Goal: Find specific page/section: Find specific page/section

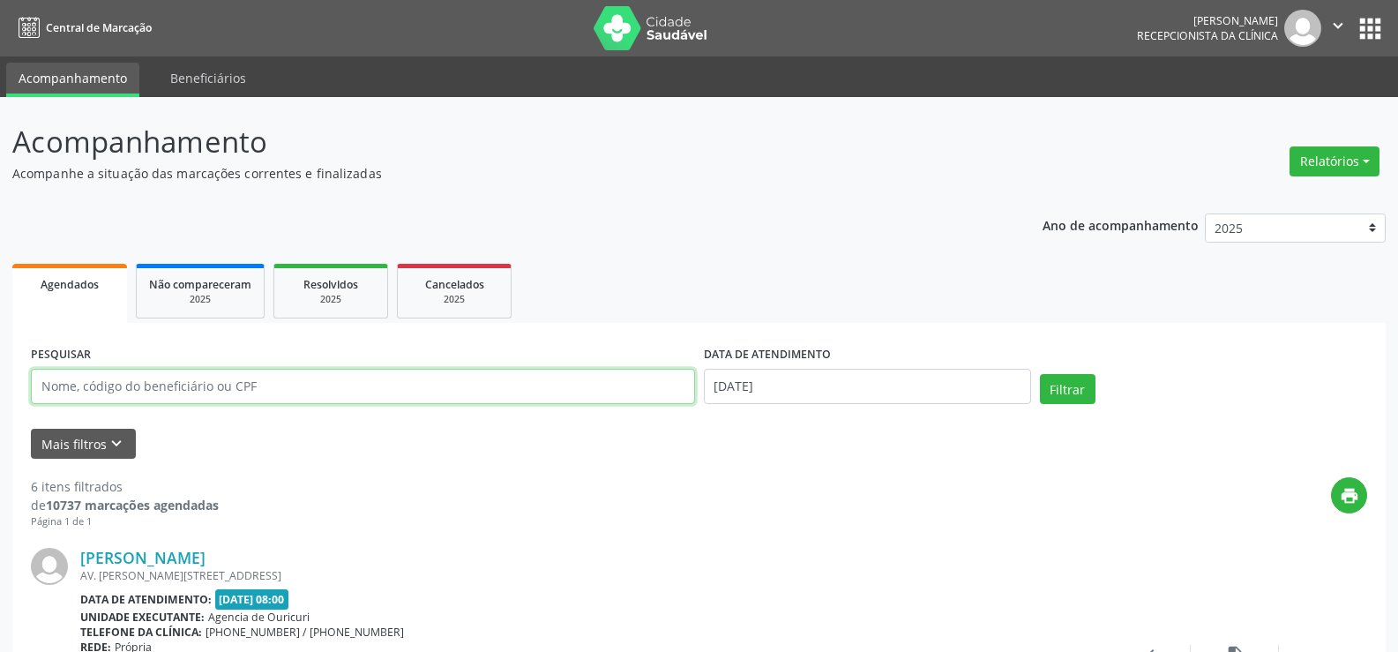
click at [222, 388] on input "text" at bounding box center [363, 386] width 664 height 35
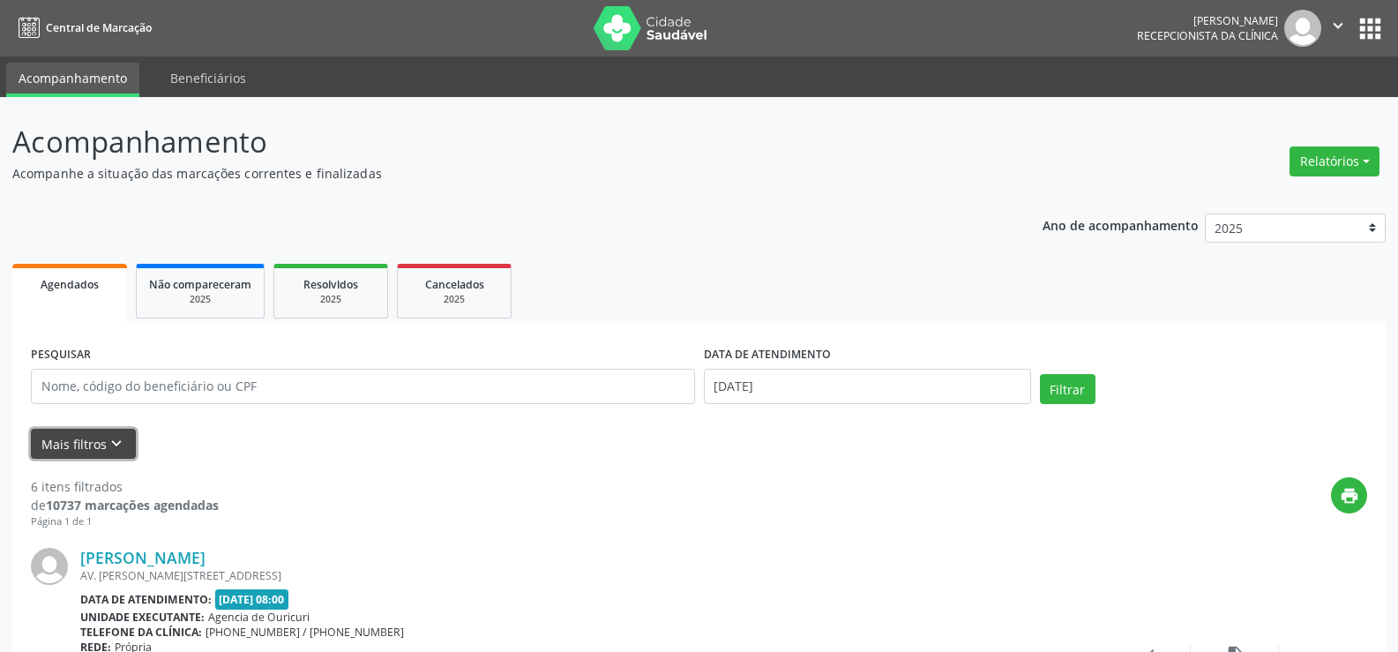
click at [73, 437] on button "Mais filtros keyboard_arrow_down" at bounding box center [83, 444] width 105 height 31
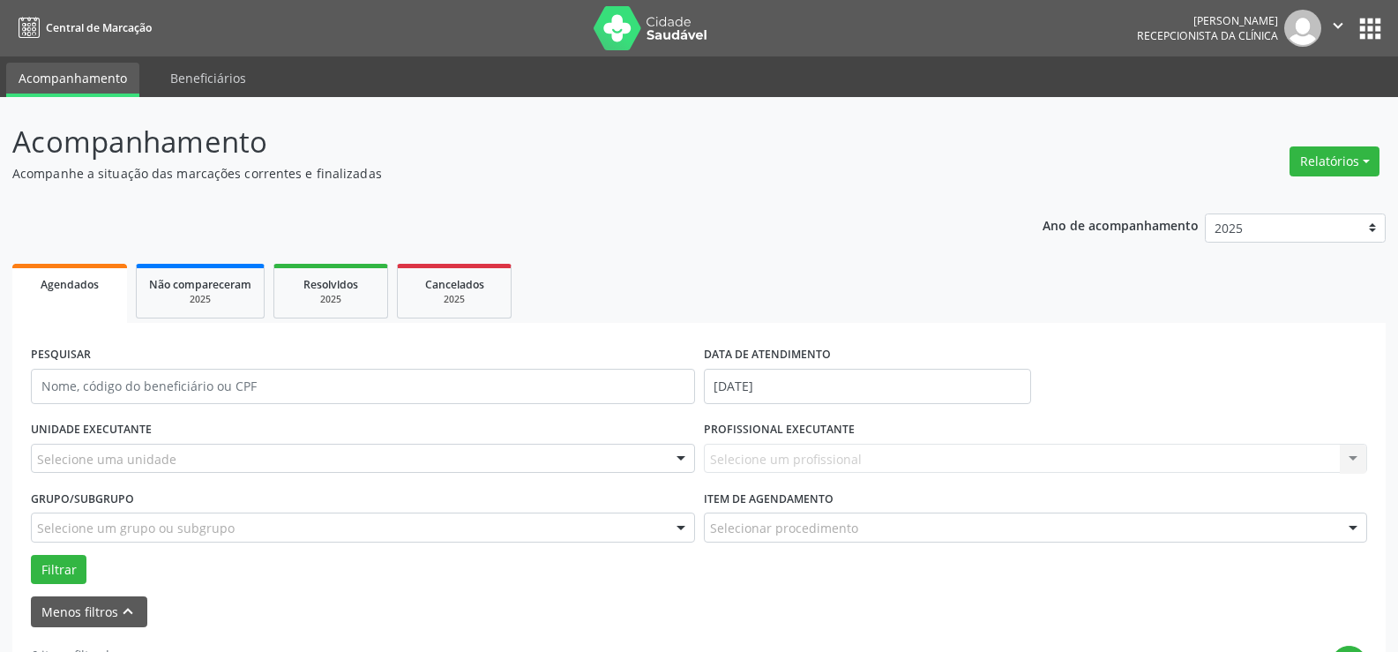
click at [72, 447] on div "Selecione uma unidade" at bounding box center [363, 459] width 664 height 30
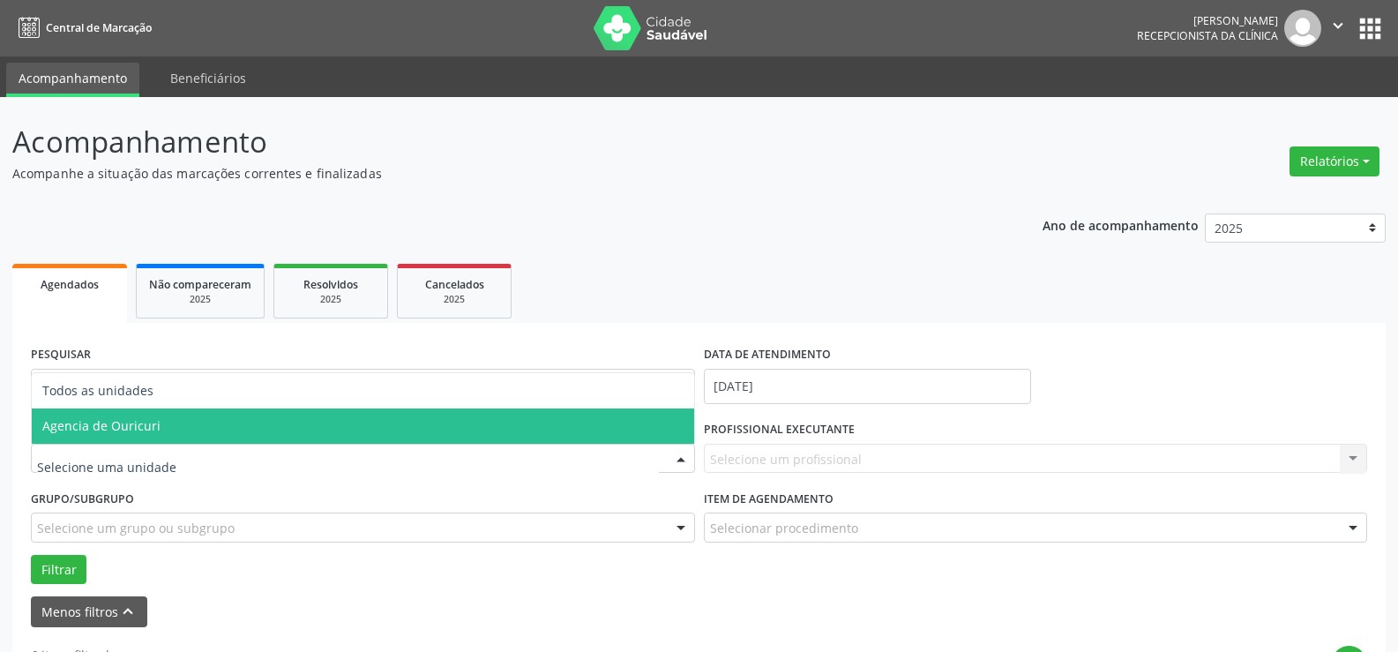
click at [78, 440] on span "Agencia de Ouricuri" at bounding box center [363, 425] width 662 height 35
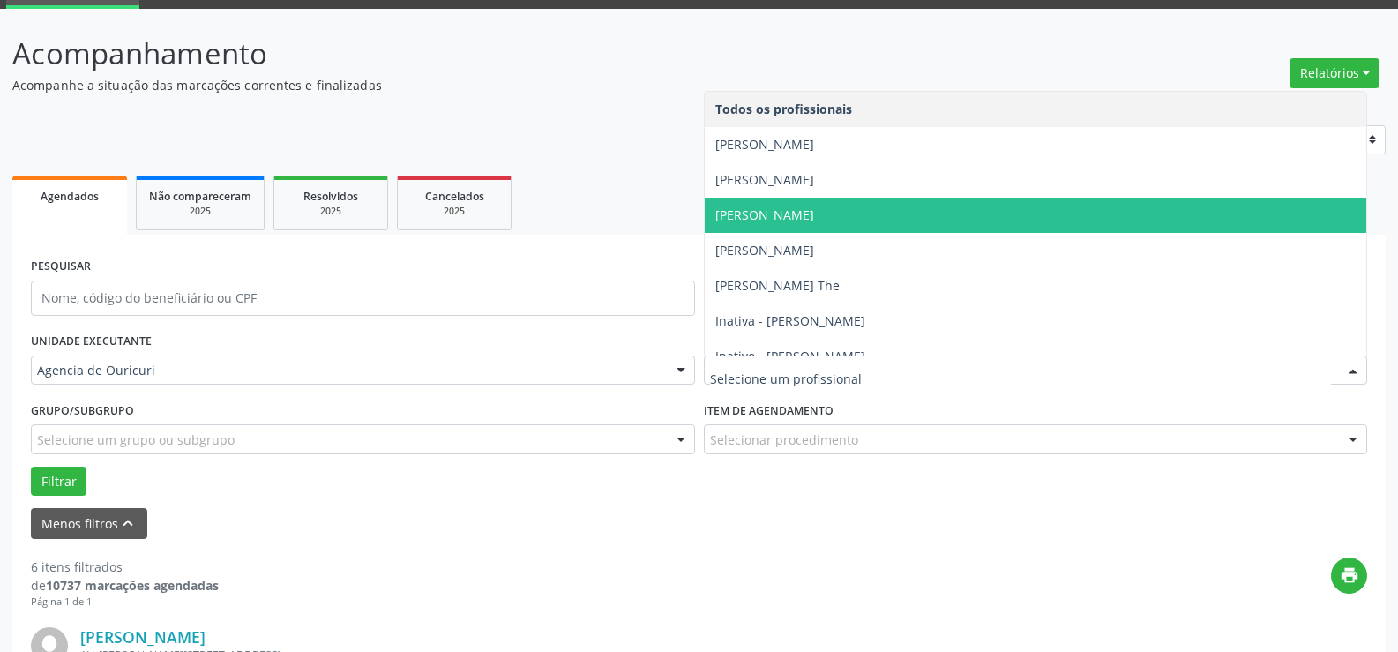
click at [814, 220] on span "[PERSON_NAME]" at bounding box center [764, 214] width 99 height 17
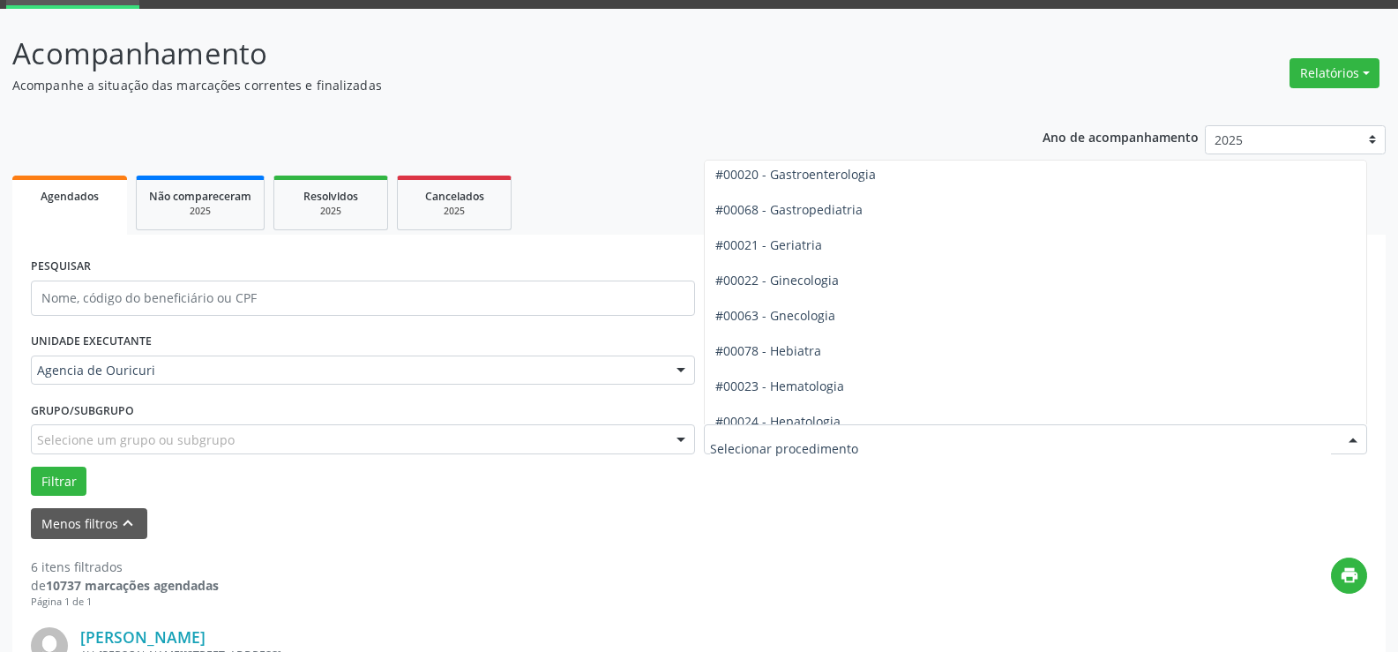
scroll to position [1146, 0]
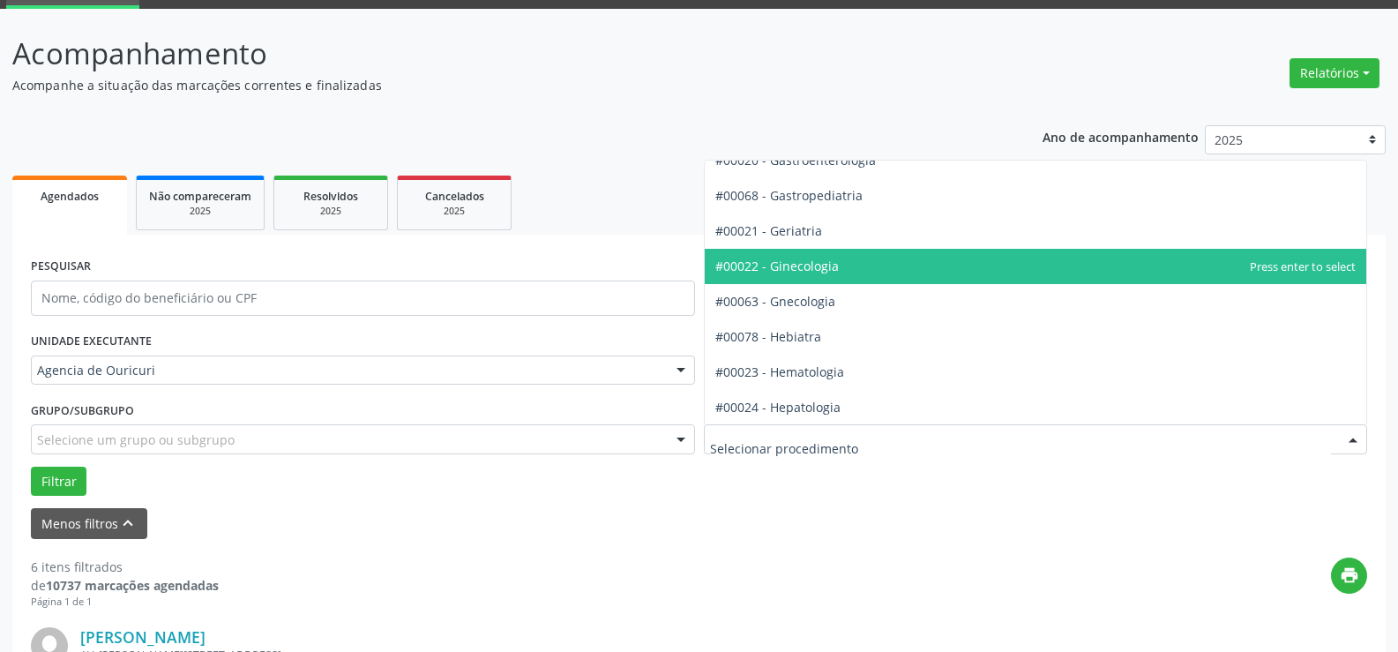
click at [861, 275] on span "#00022 - Ginecologia" at bounding box center [1036, 266] width 662 height 35
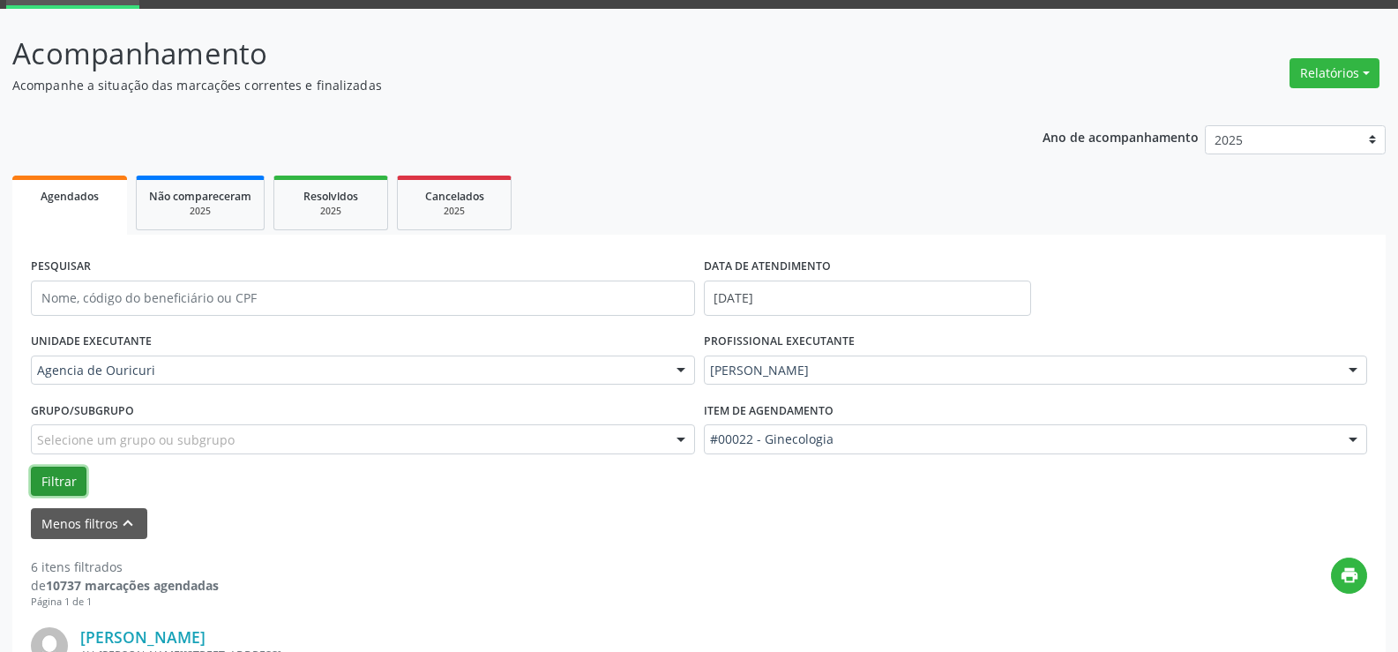
click at [53, 492] on button "Filtrar" at bounding box center [59, 481] width 56 height 30
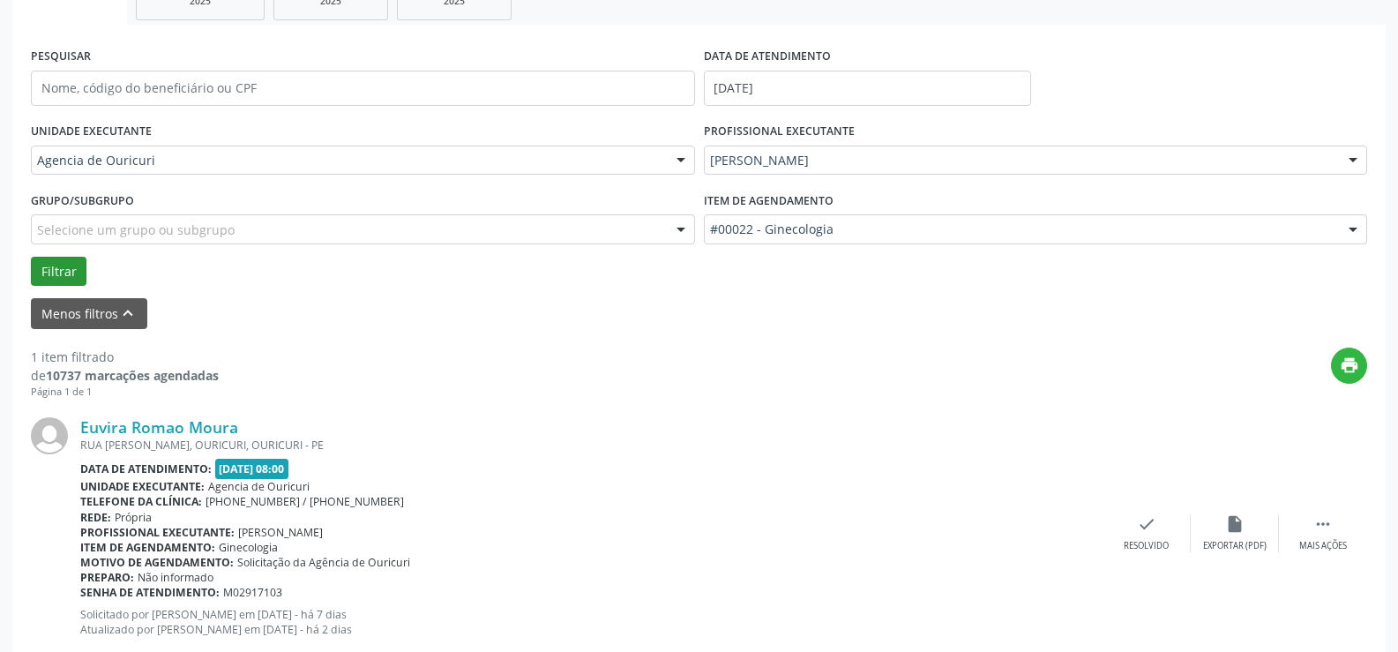
scroll to position [345, 0]
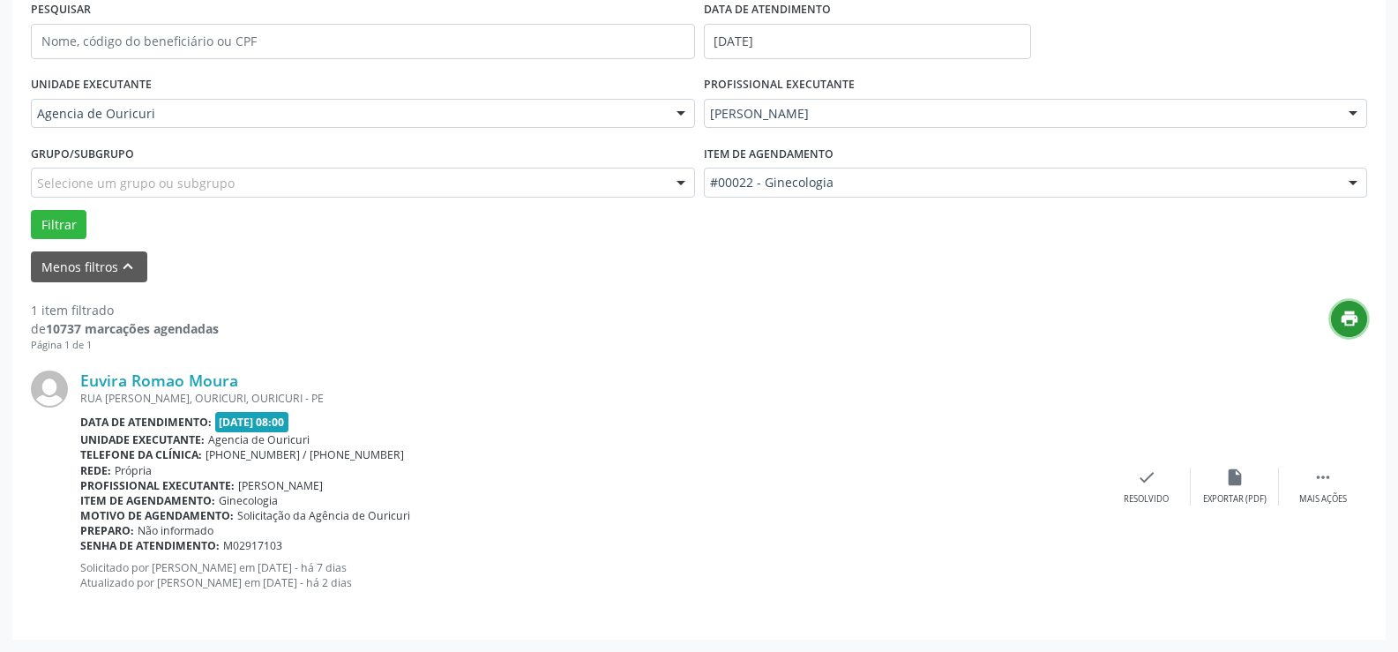
click at [1355, 325] on icon "print" at bounding box center [1348, 318] width 19 height 19
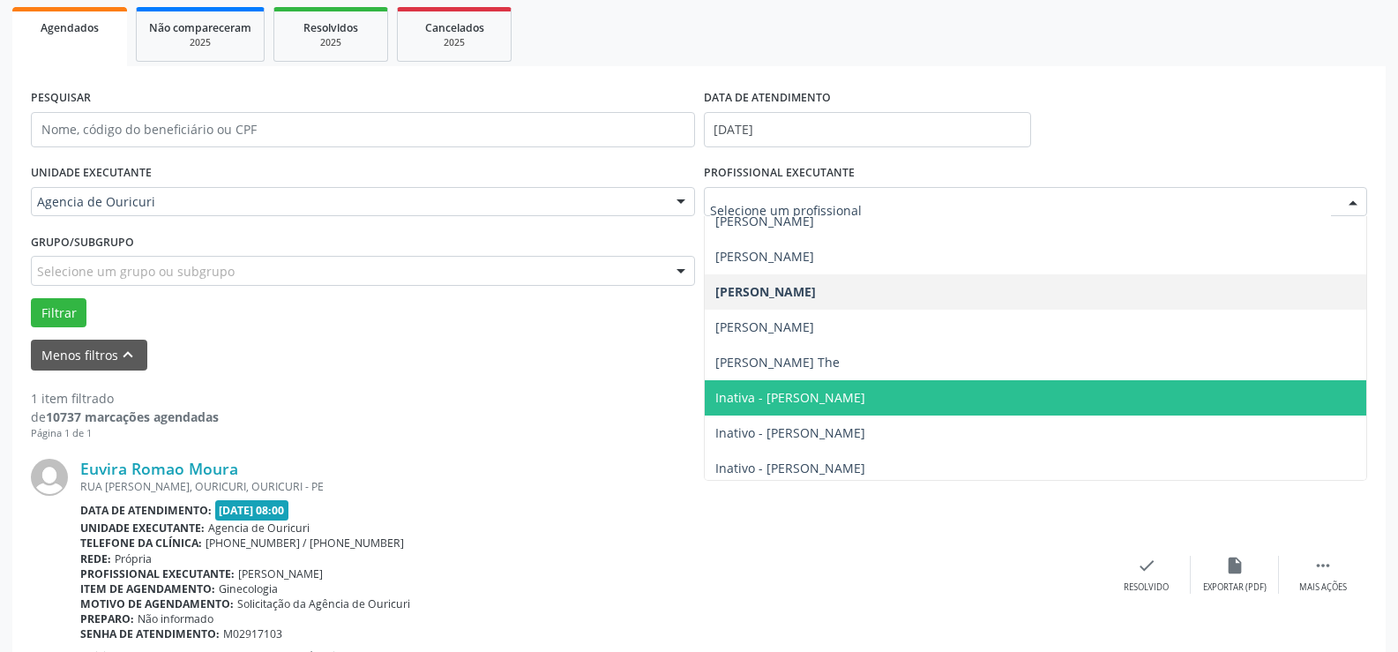
scroll to position [88, 0]
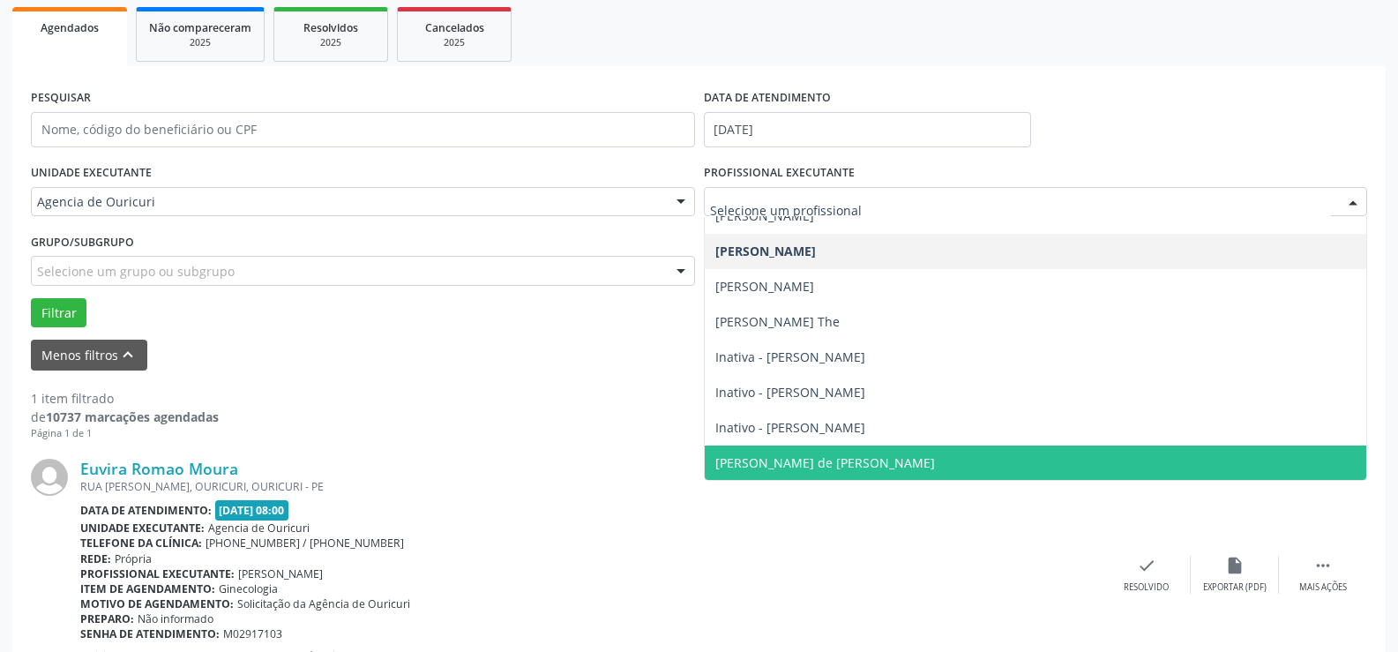
click at [801, 451] on span "[PERSON_NAME] de [PERSON_NAME]" at bounding box center [1036, 462] width 662 height 35
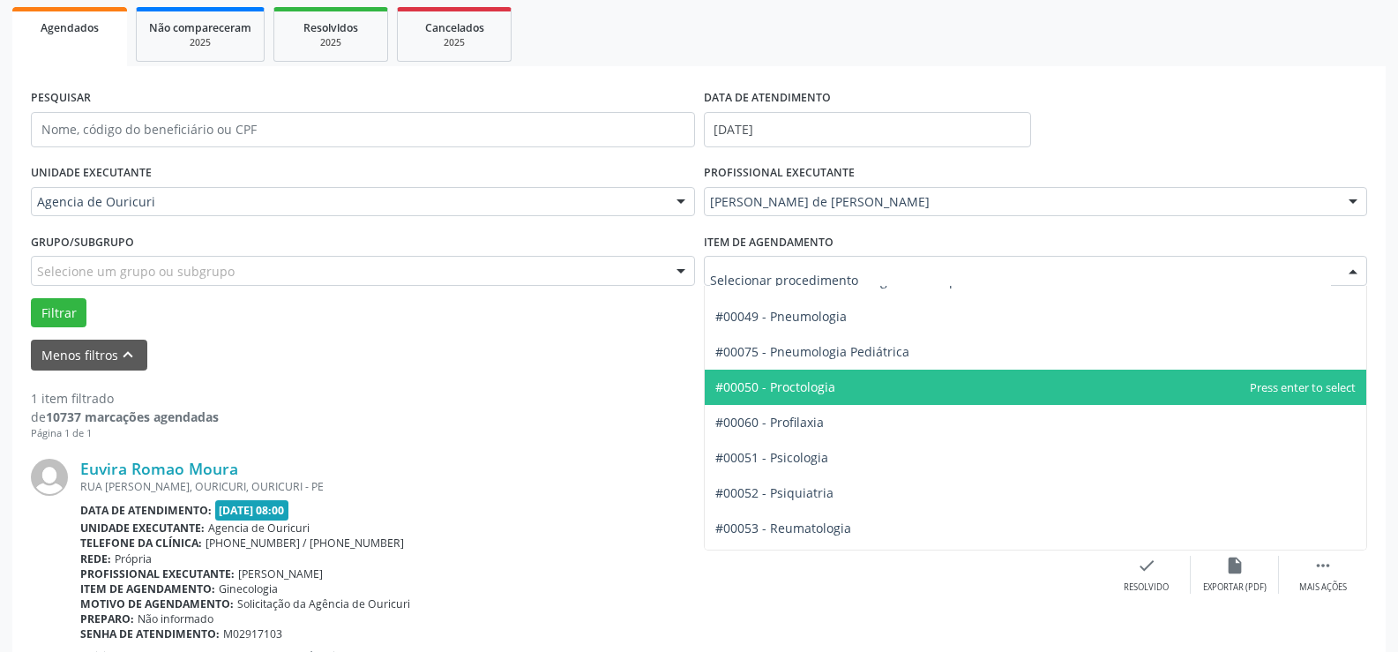
scroll to position [2910, 0]
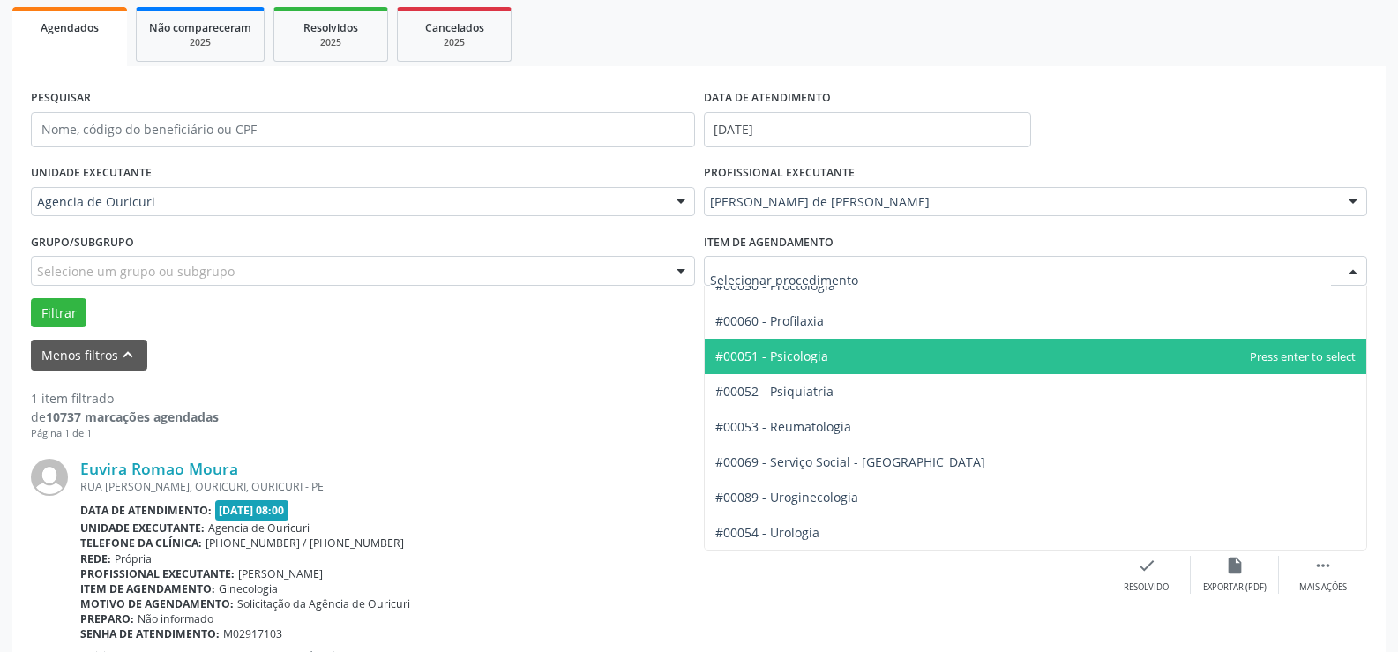
click at [838, 360] on span "#00051 - Psicologia" at bounding box center [1036, 356] width 662 height 35
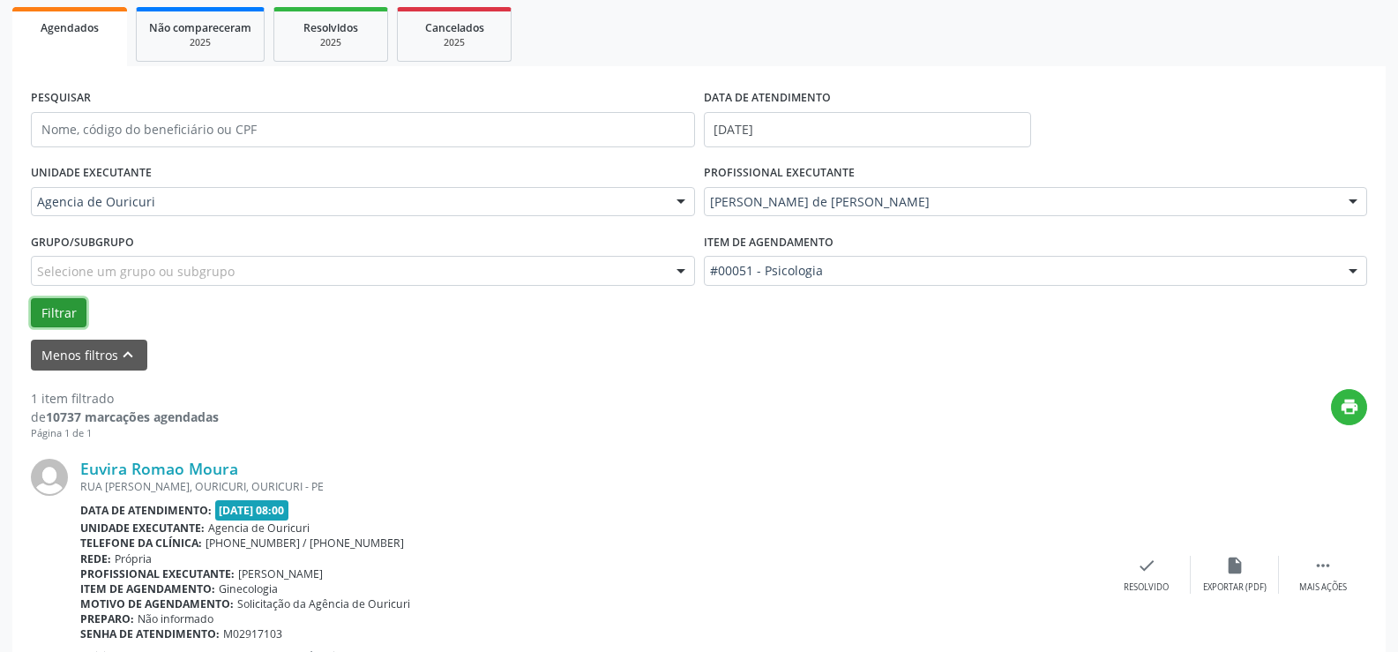
click at [53, 306] on button "Filtrar" at bounding box center [59, 313] width 56 height 30
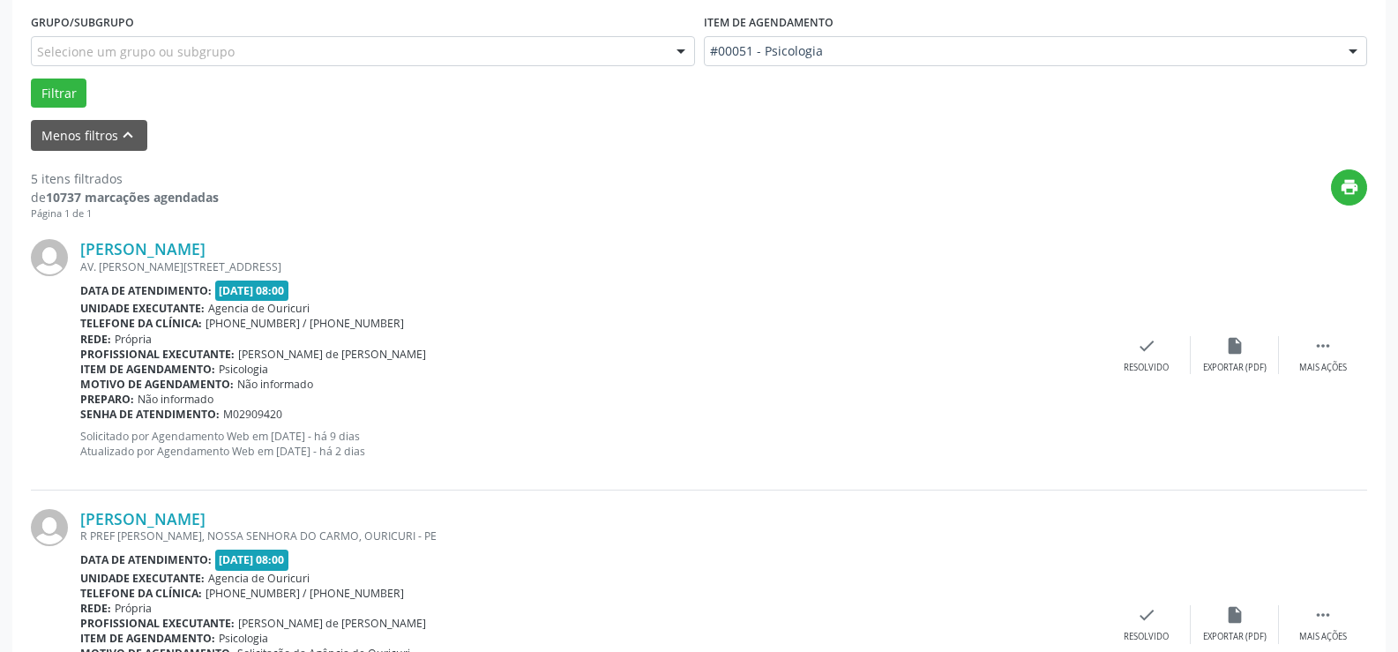
scroll to position [275, 0]
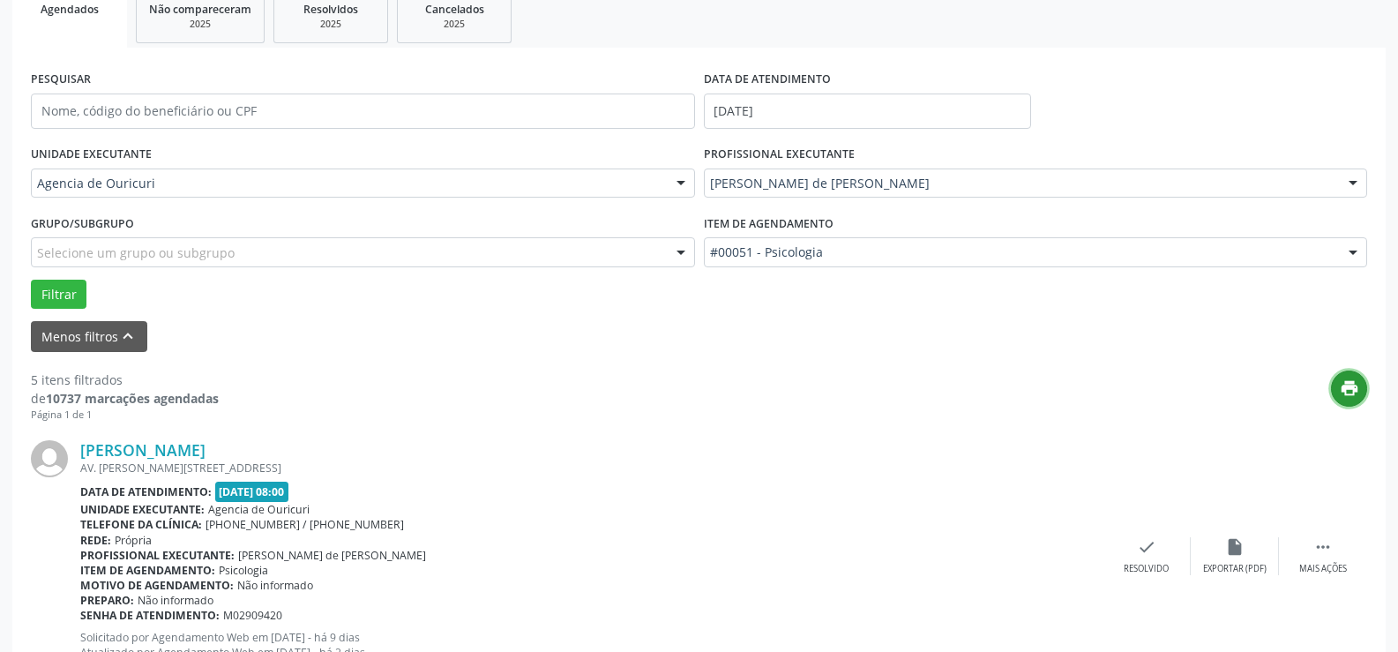
click at [1353, 384] on icon "print" at bounding box center [1348, 387] width 19 height 19
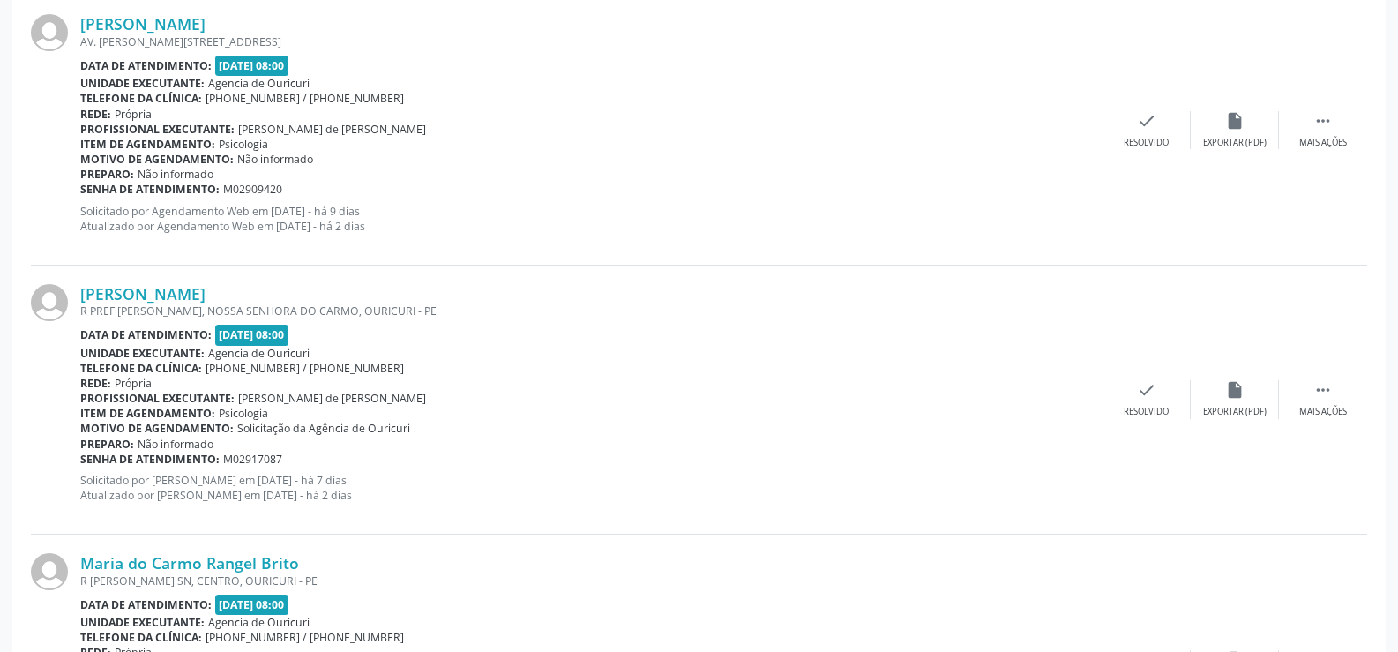
scroll to position [628, 0]
